Goal: Transaction & Acquisition: Purchase product/service

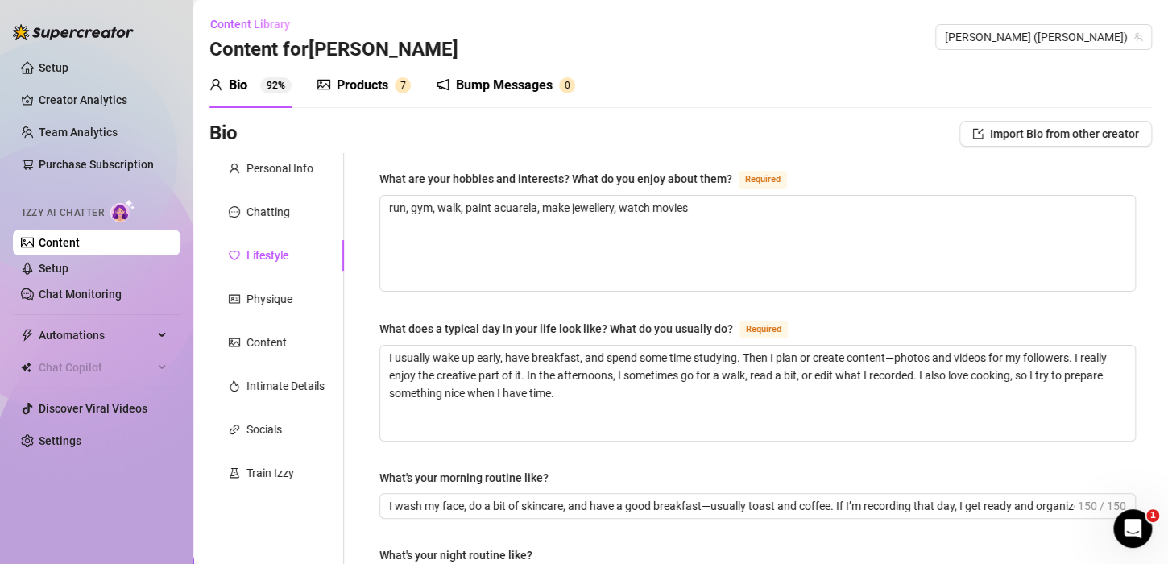
scroll to position [813, 0]
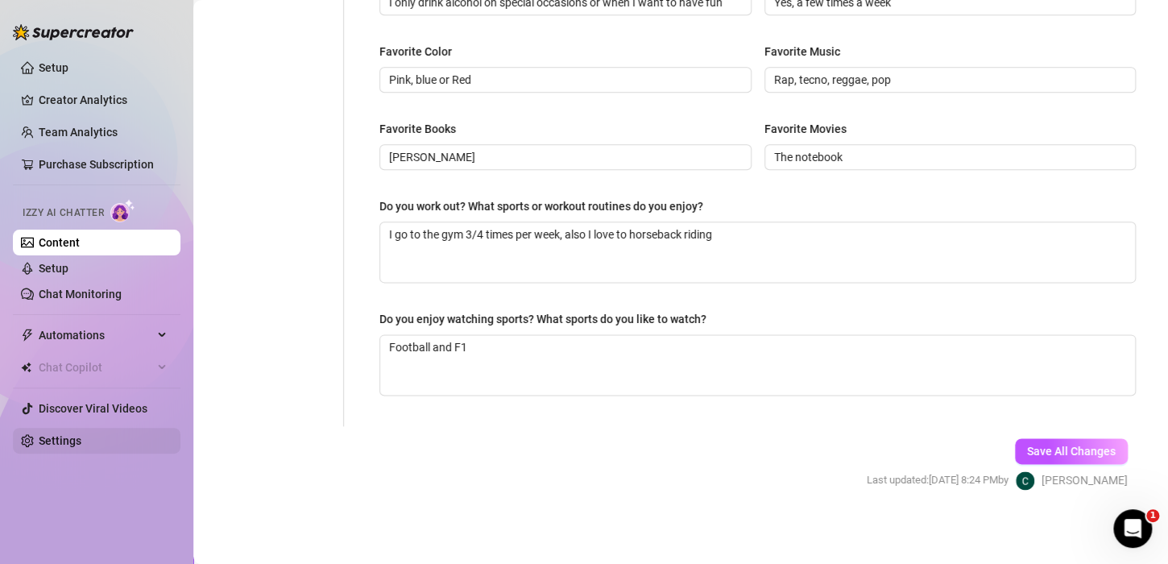
click at [81, 434] on link "Settings" at bounding box center [60, 440] width 43 height 13
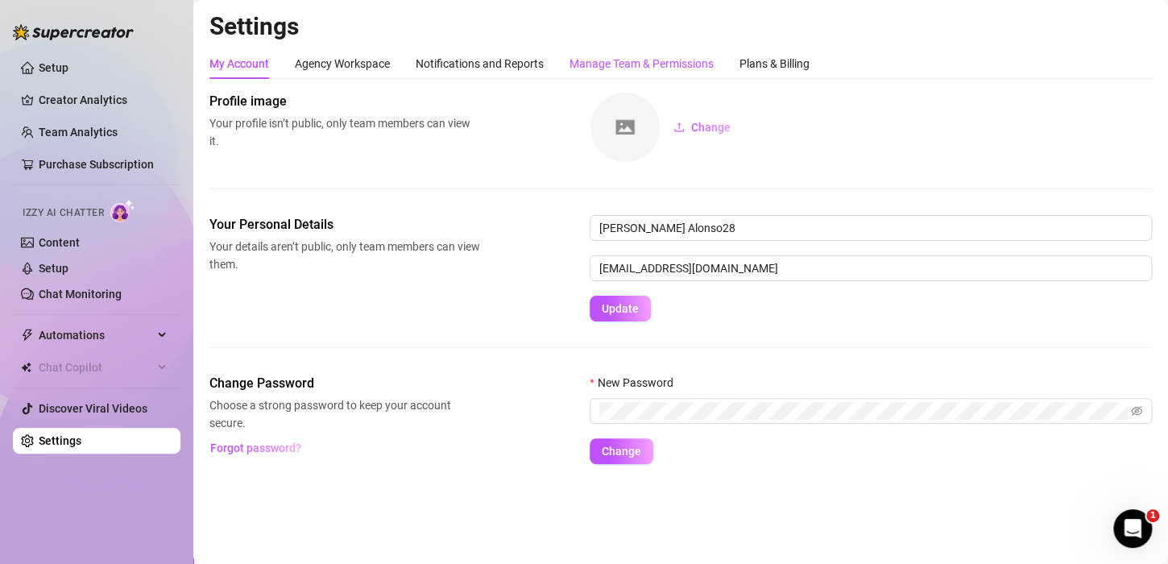
click at [624, 56] on div "Manage Team & Permissions" at bounding box center [642, 64] width 144 height 18
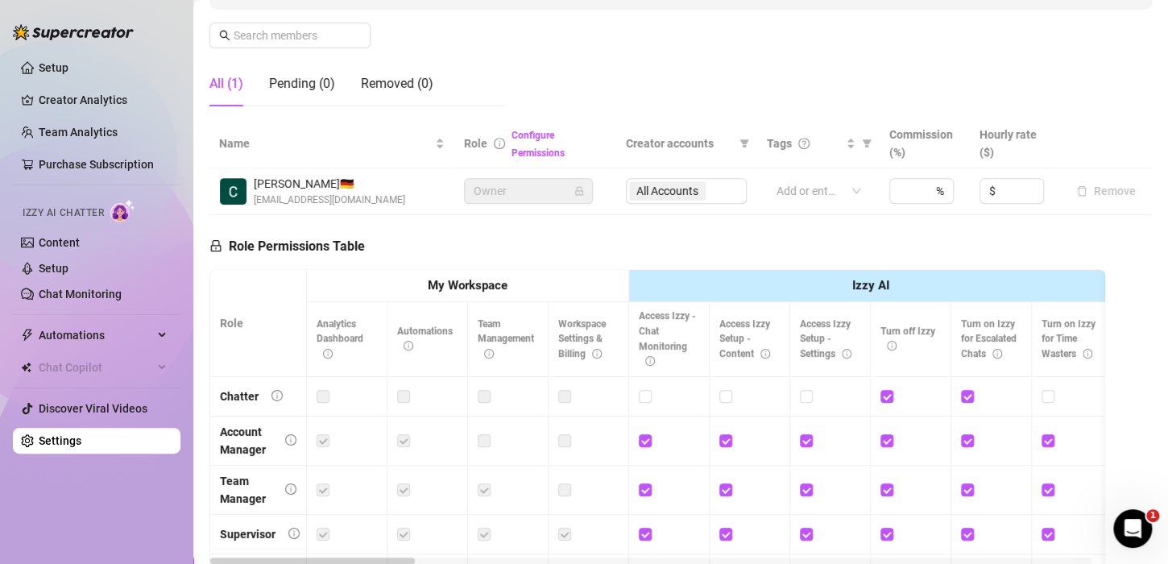
scroll to position [322, 0]
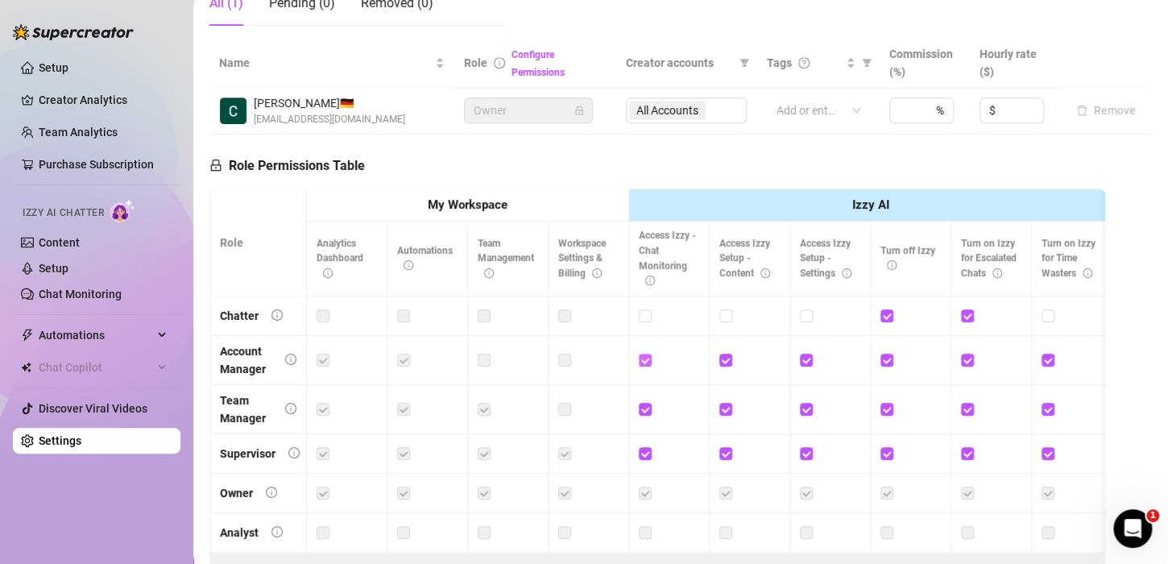
click at [645, 359] on input "checkbox" at bounding box center [644, 359] width 11 height 11
checkbox input "false"
click at [69, 103] on link "Creator Analytics" at bounding box center [103, 100] width 129 height 26
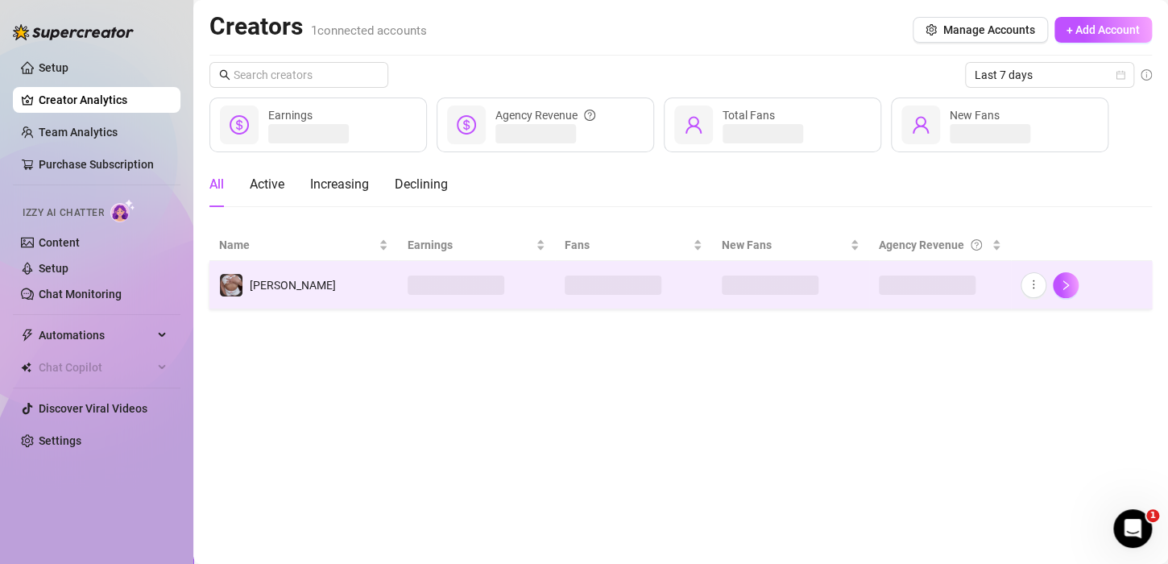
click at [286, 288] on td "[PERSON_NAME]" at bounding box center [303, 285] width 189 height 48
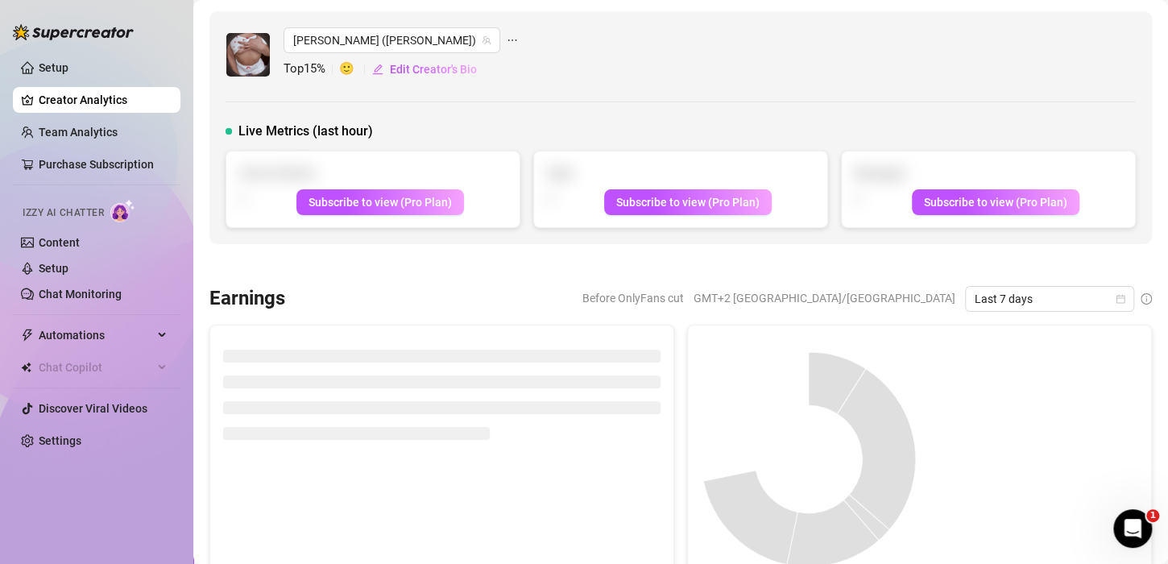
click at [507, 44] on icon "ellipsis" at bounding box center [512, 40] width 11 height 11
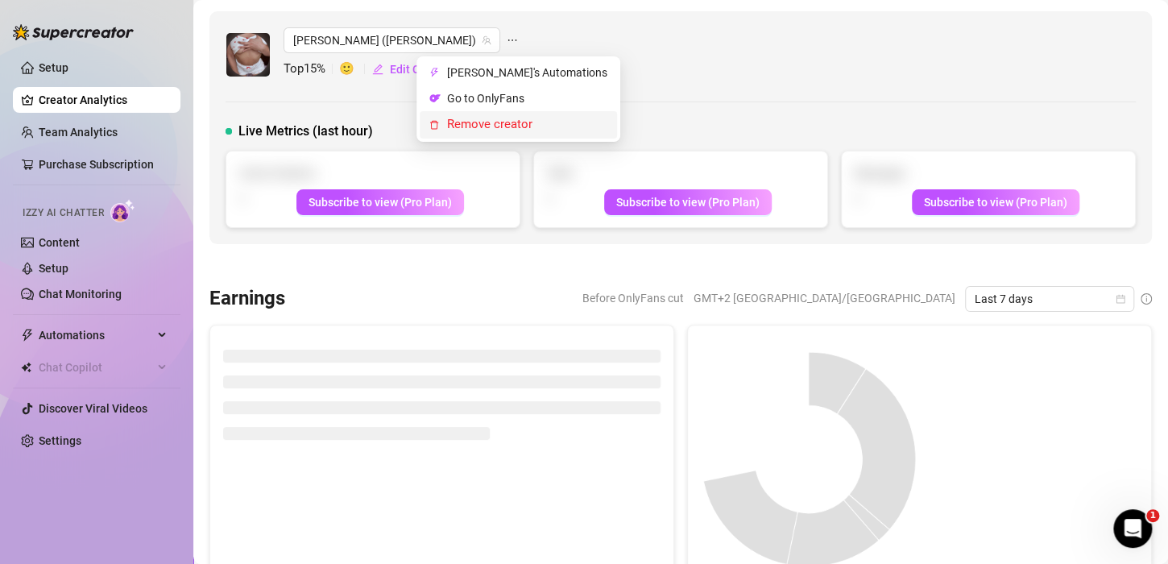
click at [478, 121] on span "Remove creator" at bounding box center [489, 124] width 85 height 15
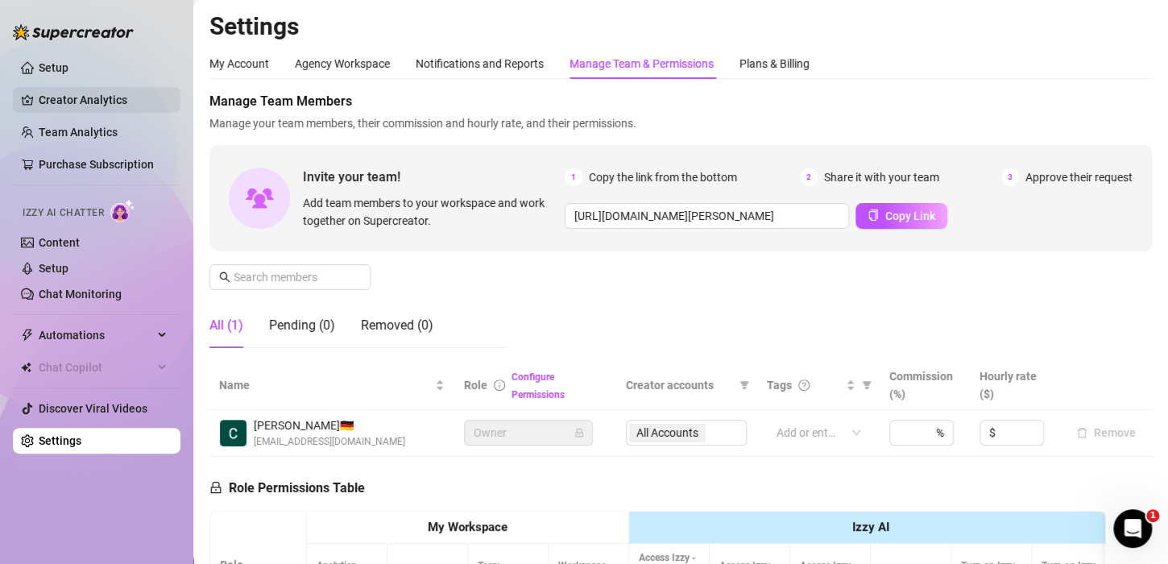
click at [89, 92] on link "Creator Analytics" at bounding box center [103, 100] width 129 height 26
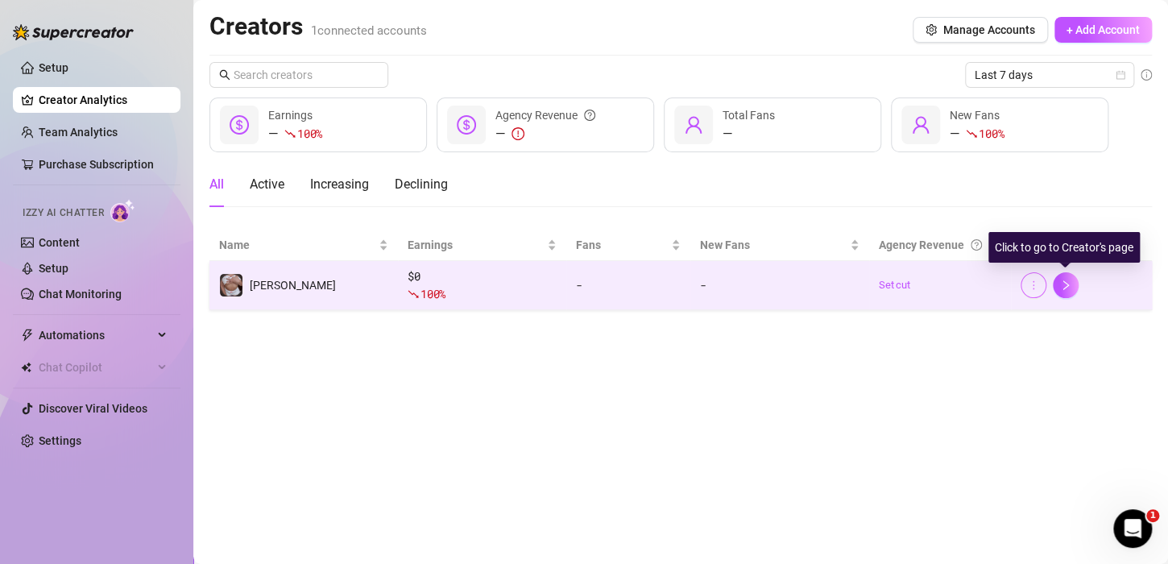
click at [1031, 280] on icon "more" at bounding box center [1033, 285] width 11 height 11
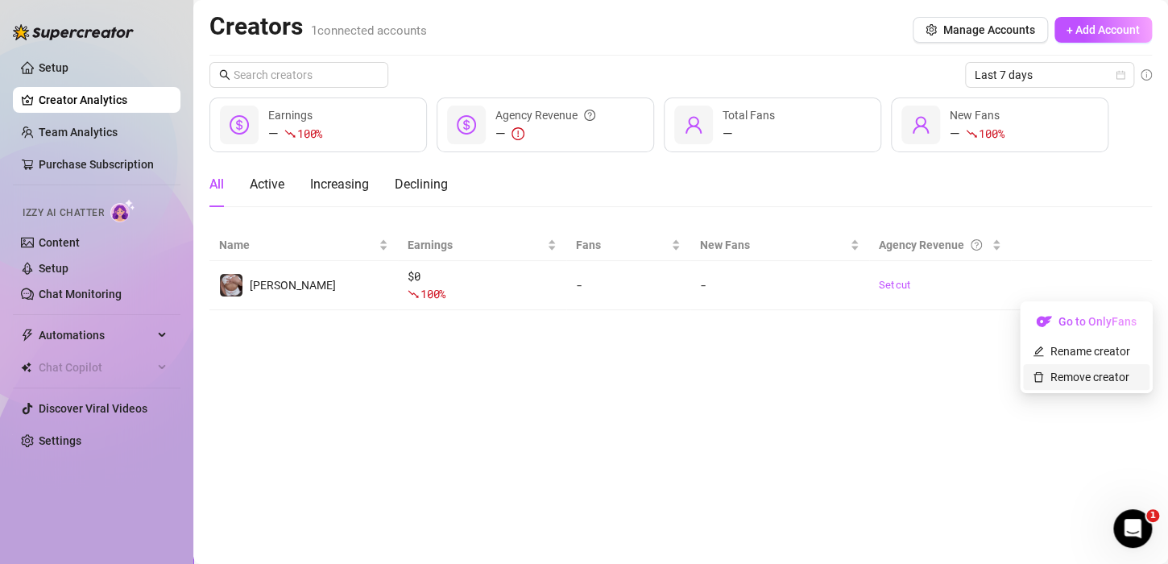
click at [1057, 373] on link "Remove creator" at bounding box center [1081, 377] width 97 height 13
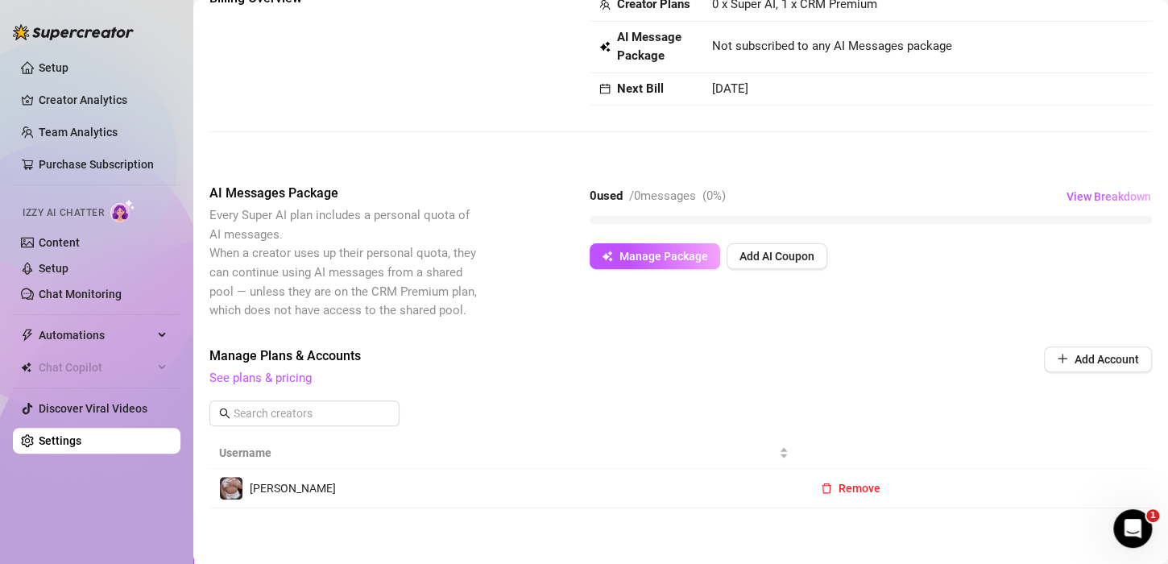
scroll to position [132, 0]
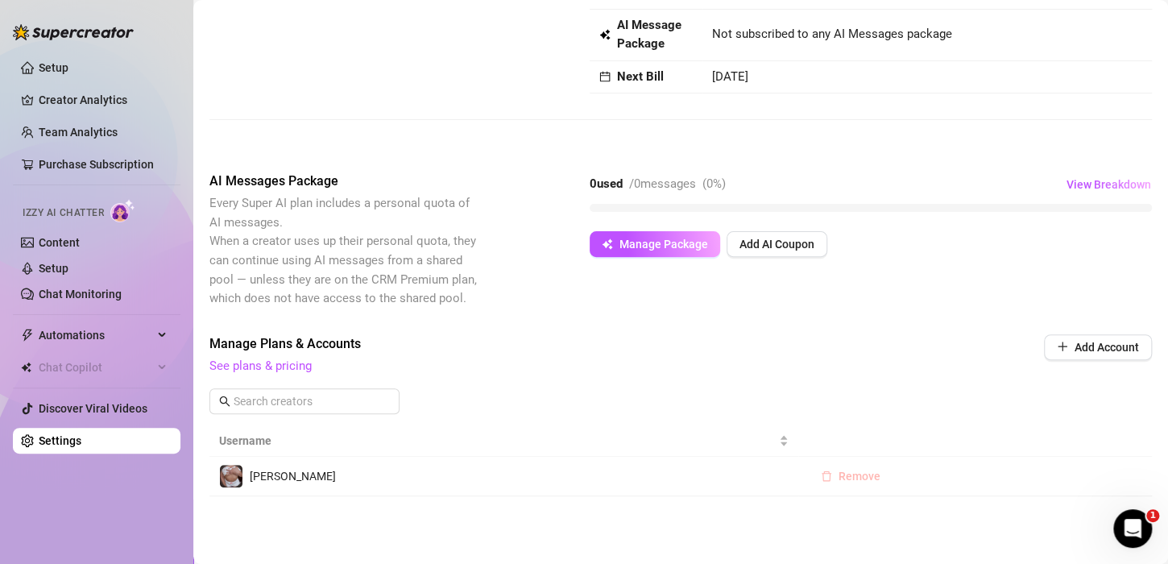
click at [863, 488] on button "Remove" at bounding box center [850, 476] width 85 height 26
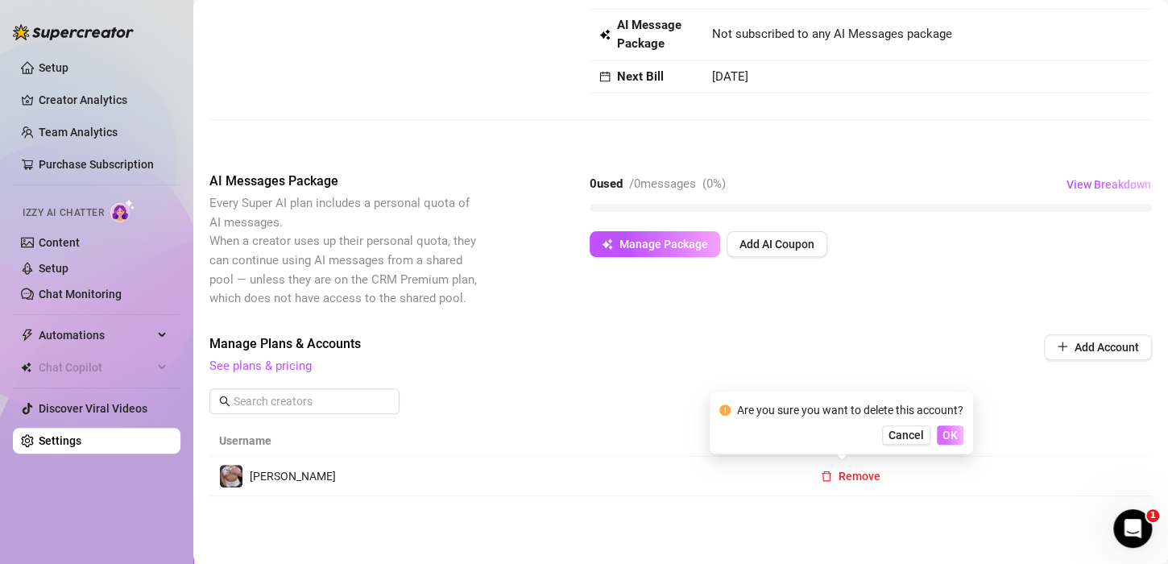
click at [947, 444] on button "OK" at bounding box center [950, 434] width 27 height 19
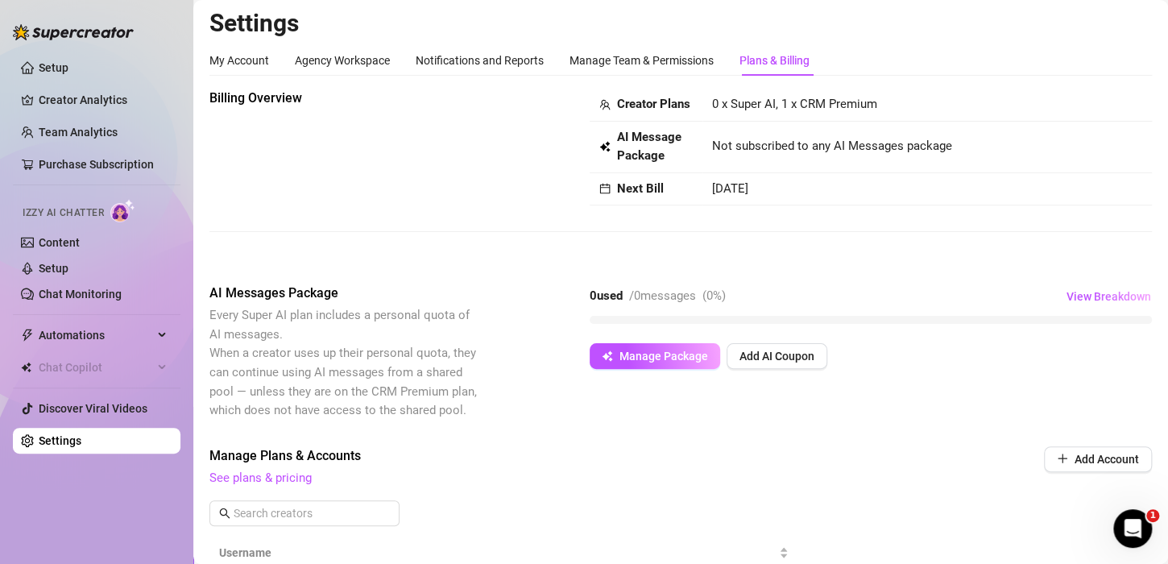
scroll to position [0, 0]
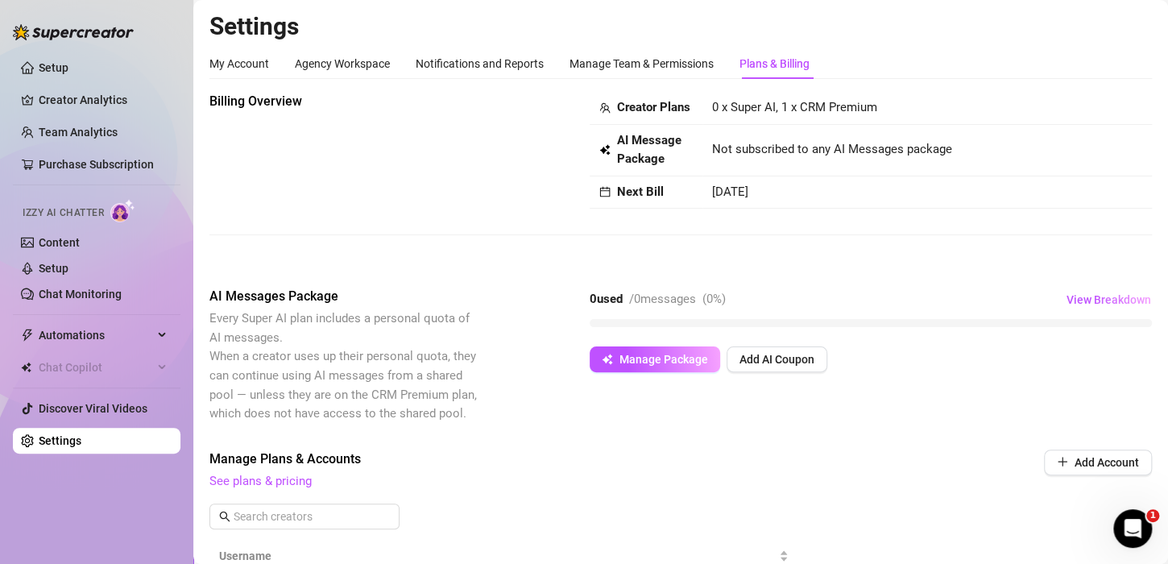
click at [405, 118] on div "Billing Overview Creator Plans 0 x Super AI, 1 x CRM Premium AI Message Package…" at bounding box center [680, 150] width 943 height 117
click at [241, 67] on div "My Account" at bounding box center [239, 64] width 60 height 18
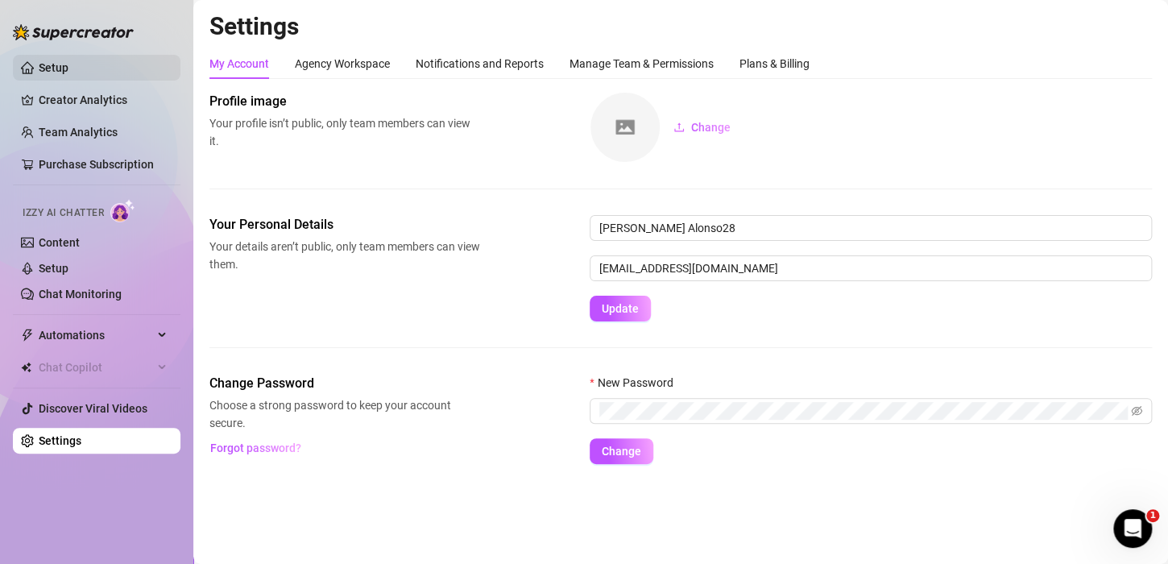
click at [68, 64] on link "Setup" at bounding box center [54, 67] width 30 height 13
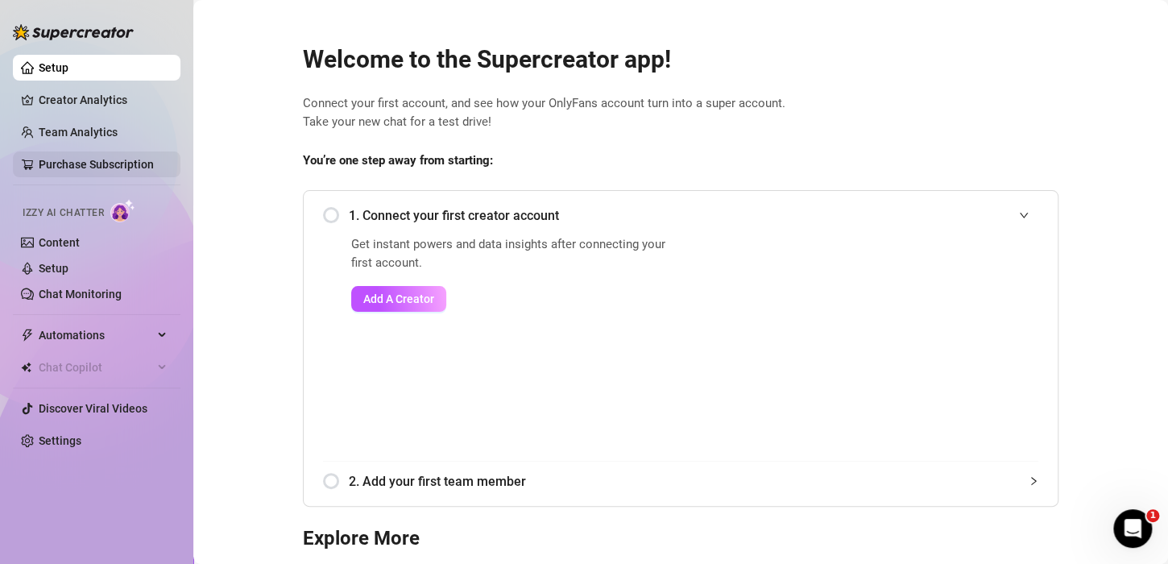
click at [82, 164] on link "Purchase Subscription" at bounding box center [96, 164] width 115 height 13
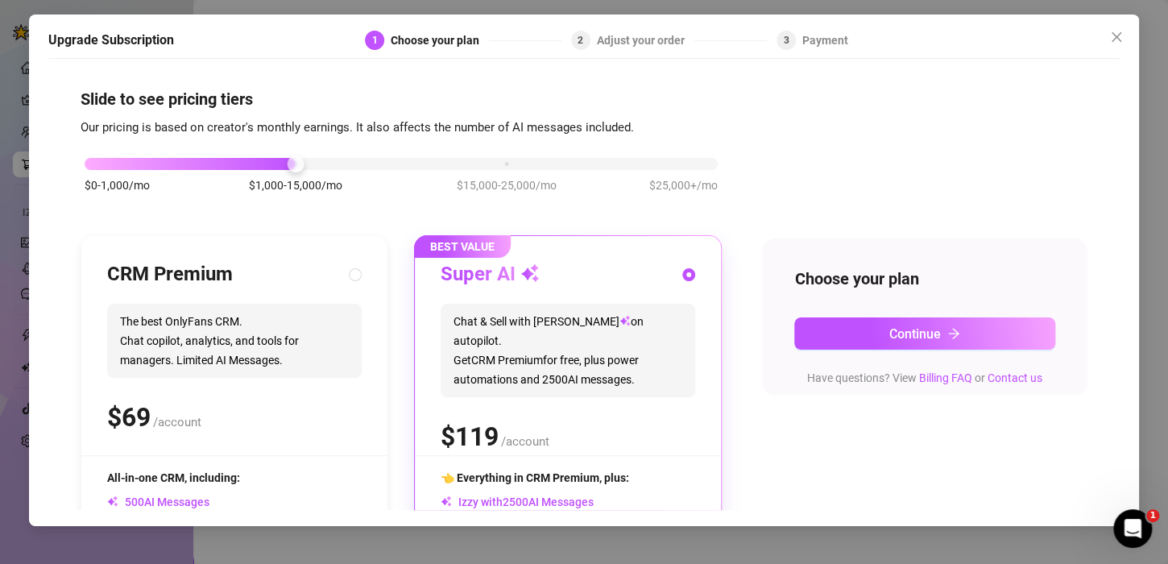
click at [684, 21] on div "Upgrade Subscription 1 Choose your plan 2 Adjust your order 3 Payment Slide to …" at bounding box center [584, 271] width 1110 height 512
click at [663, 172] on div "$0-1,000/mo $1,000-15,000/mo $15,000-25,000/mo $25,000+/mo" at bounding box center [401, 183] width 641 height 91
drag, startPoint x: 697, startPoint y: 179, endPoint x: 720, endPoint y: 180, distance: 23.4
click at [720, 180] on div "$0-1,000/mo $1,000-15,000/mo $15,000-25,000/mo $25,000+/mo" at bounding box center [401, 183] width 641 height 91
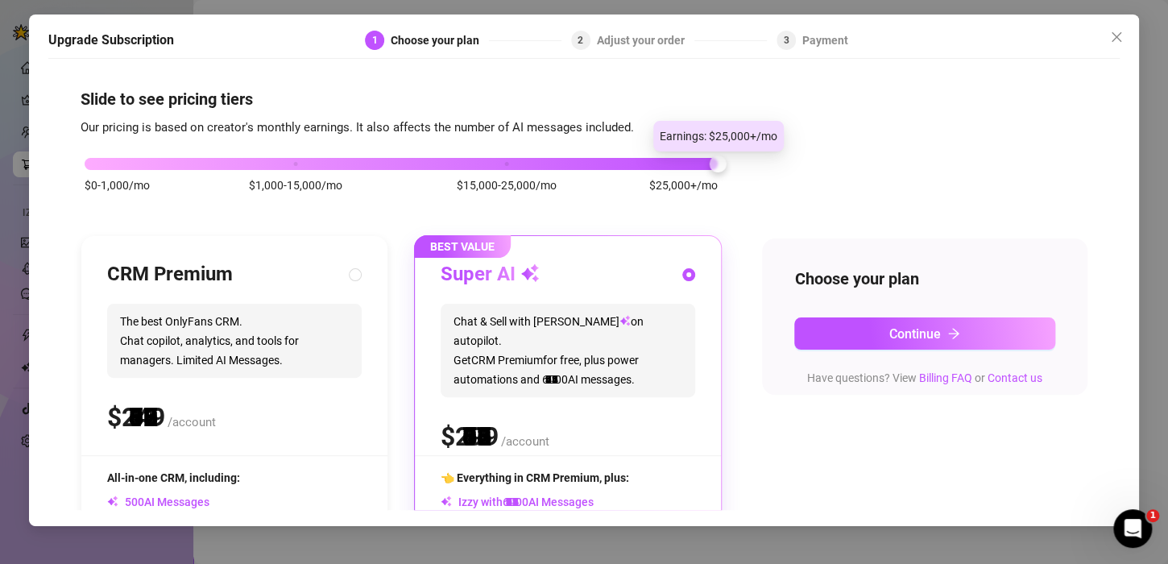
drag, startPoint x: 705, startPoint y: 167, endPoint x: 734, endPoint y: 157, distance: 30.6
click at [734, 157] on div "$0-1,000/mo $1,000-15,000/mo $15,000-25,000/mo $25,000+/mo CRM Premium The best…" at bounding box center [584, 417] width 1007 height 558
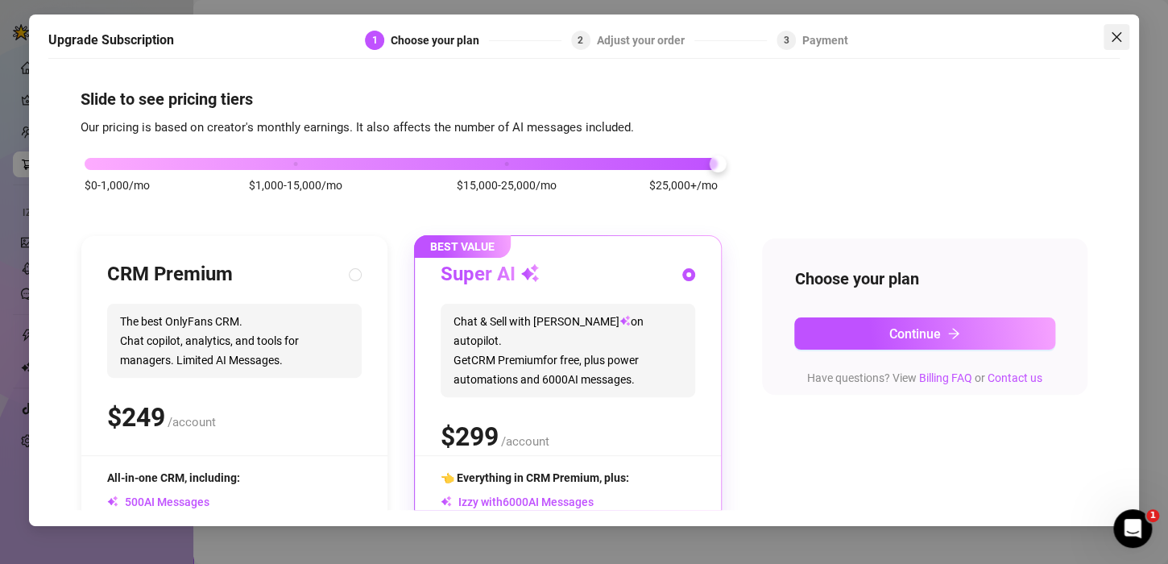
drag, startPoint x: 1120, startPoint y: 31, endPoint x: 1126, endPoint y: 1, distance: 31.3
click at [1121, 31] on icon "close" at bounding box center [1116, 37] width 13 height 13
